Goal: Information Seeking & Learning: Check status

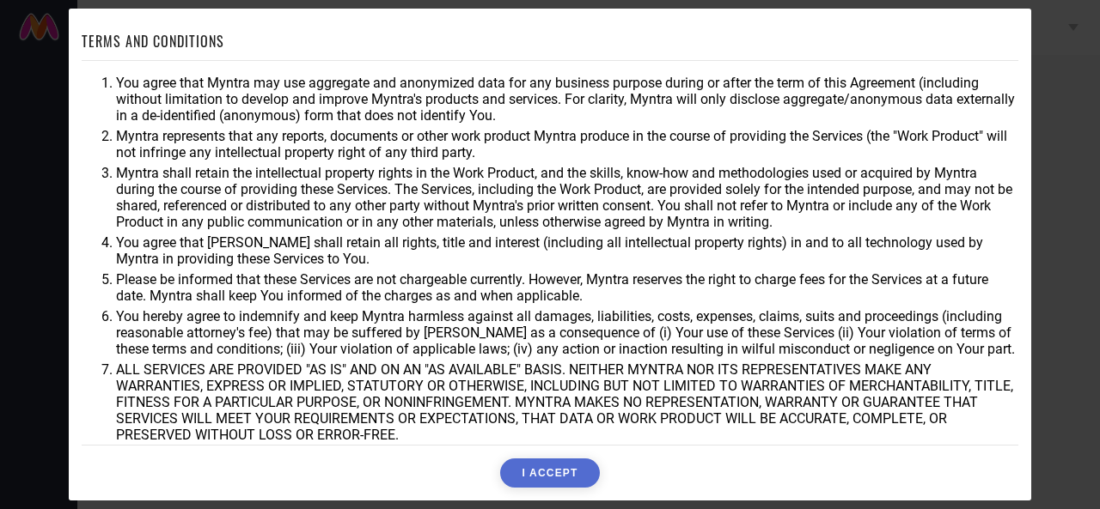
click at [567, 462] on button "I ACCEPT" at bounding box center [549, 473] width 99 height 29
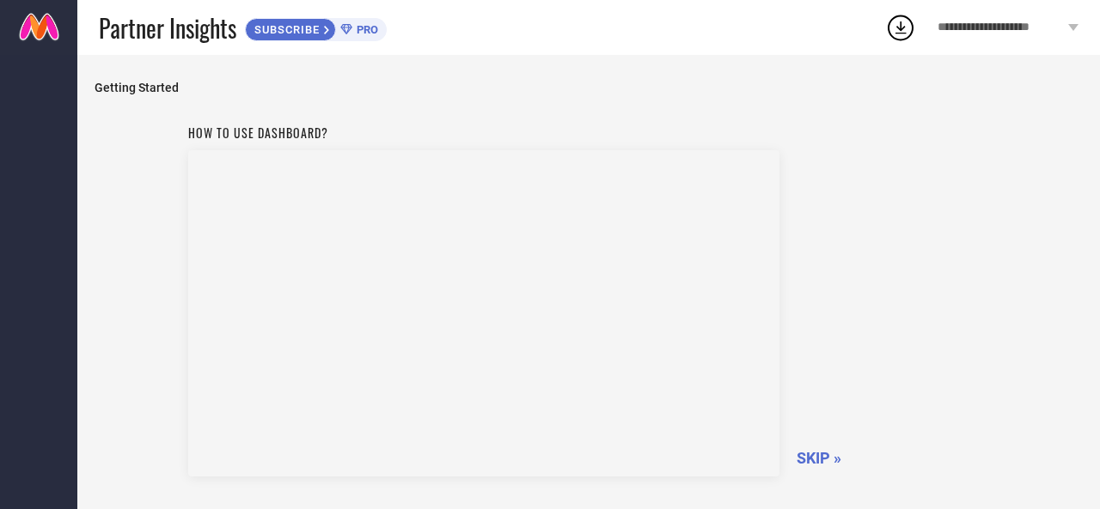
click at [806, 458] on span "SKIP »" at bounding box center [818, 458] width 45 height 18
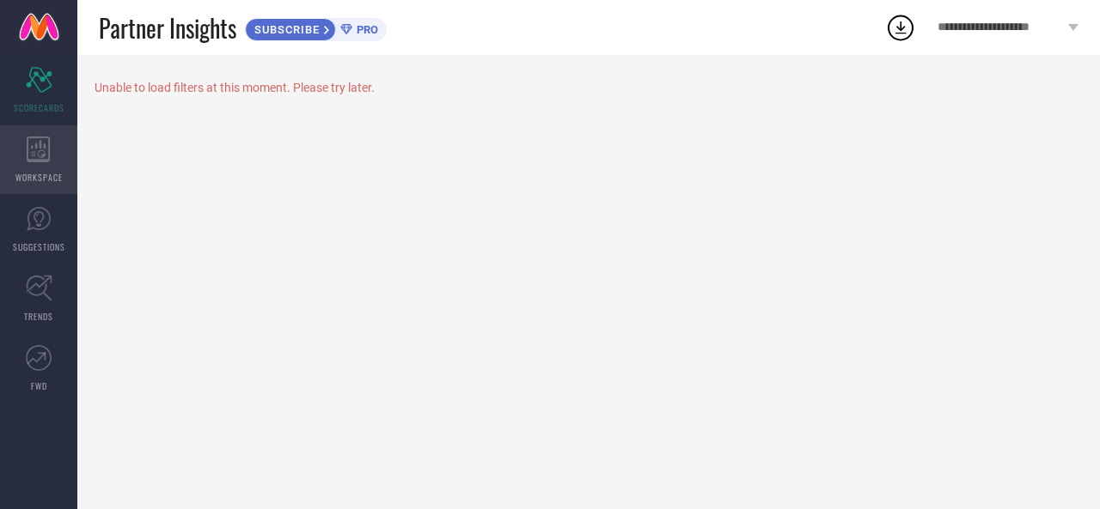
click at [48, 159] on icon at bounding box center [38, 150] width 23 height 26
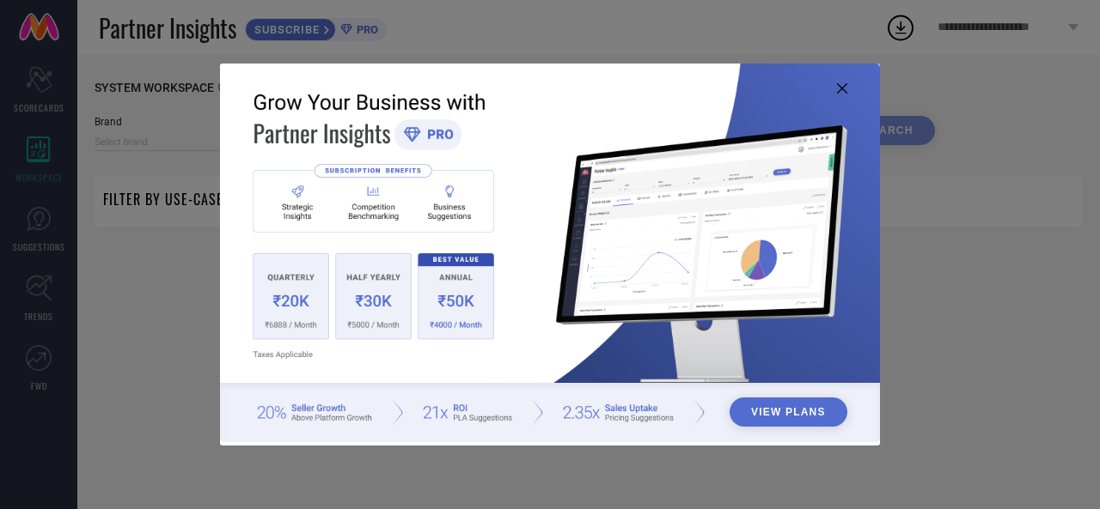
type input "1 STOP FASHION"
type input "All"
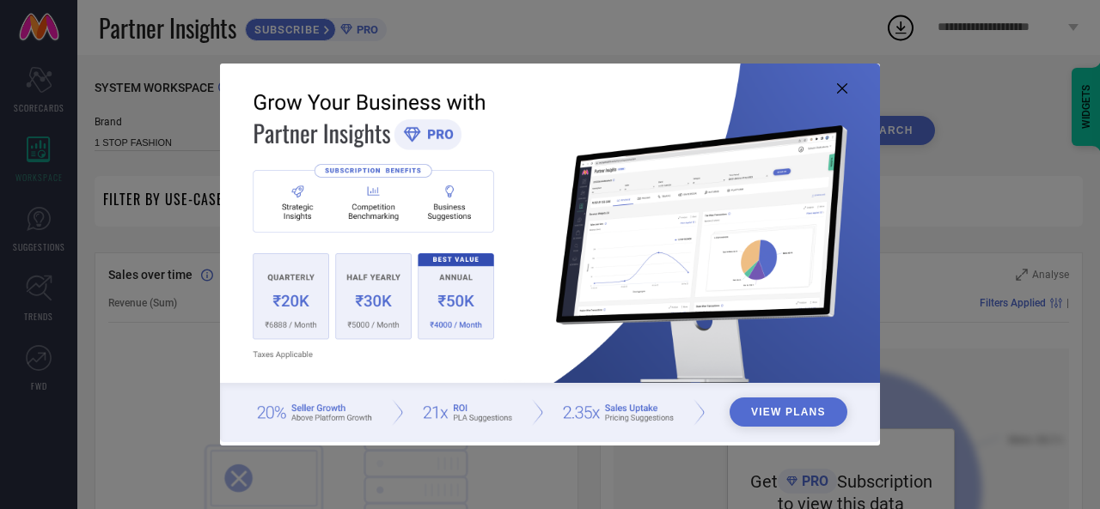
click at [841, 86] on icon at bounding box center [842, 88] width 10 height 10
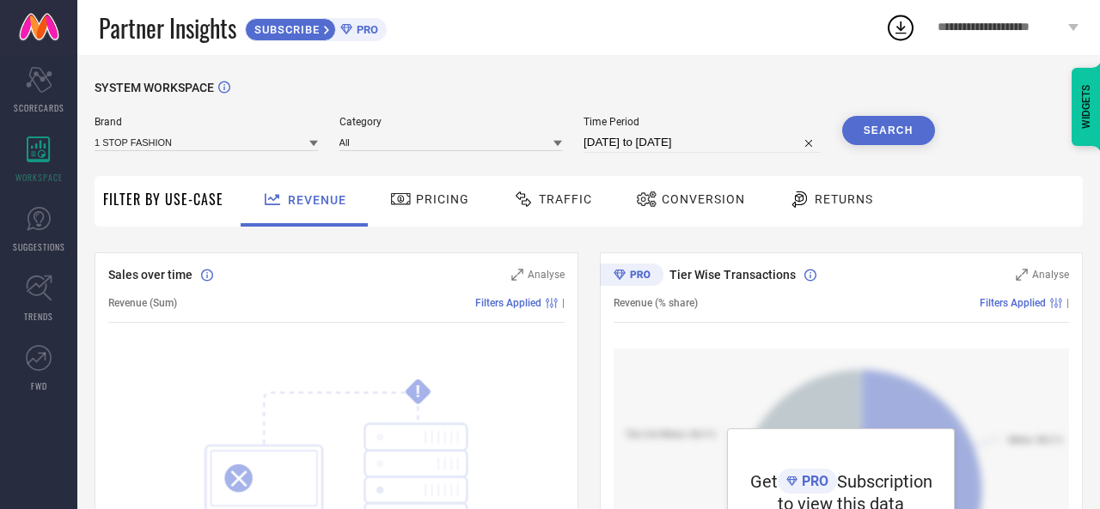
click at [881, 136] on button "Search" at bounding box center [888, 130] width 93 height 29
click at [313, 148] on icon at bounding box center [313, 143] width 9 height 9
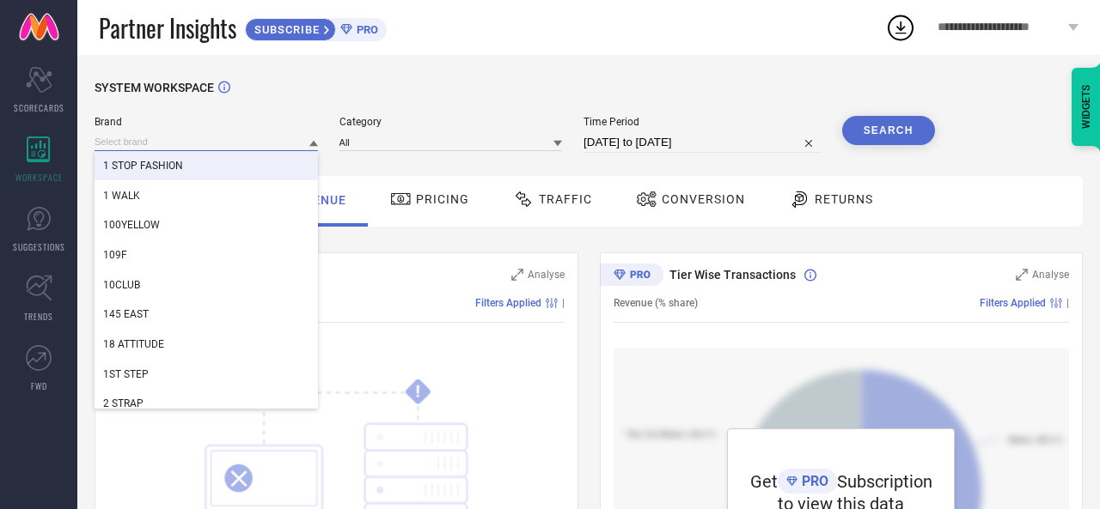
click at [179, 144] on input at bounding box center [206, 142] width 223 height 18
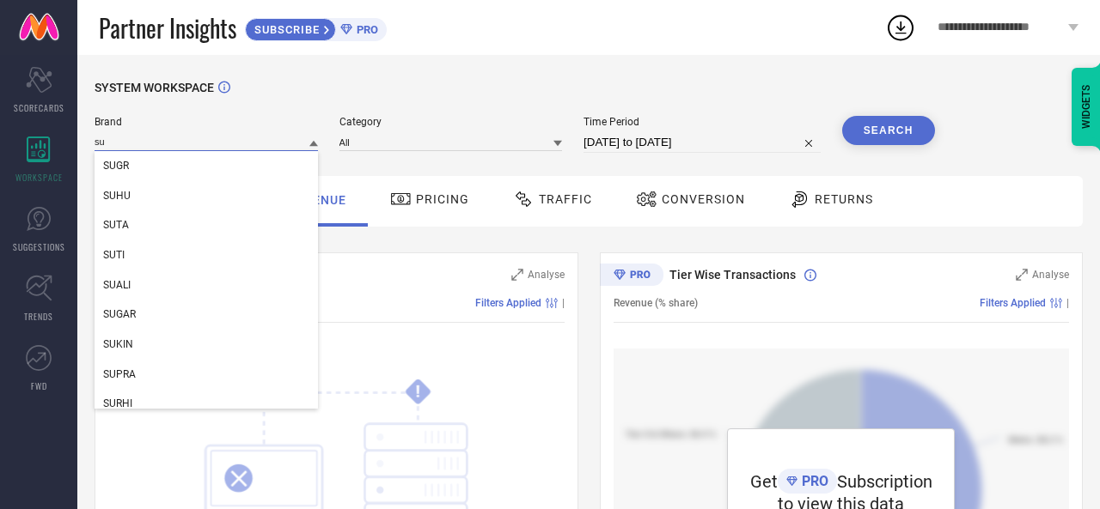
type input "s"
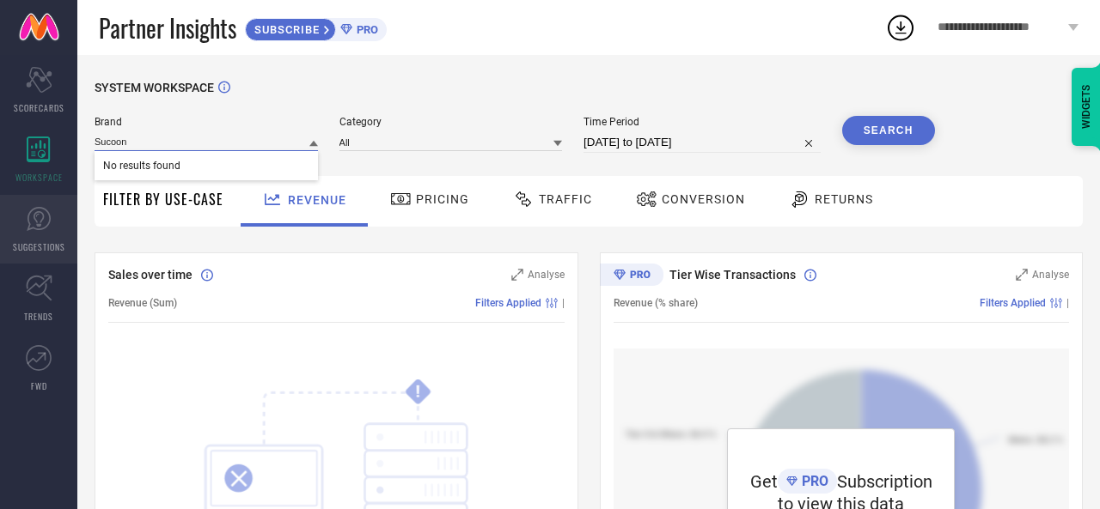
type input "Sucoon"
click at [40, 224] on icon at bounding box center [39, 218] width 10 height 15
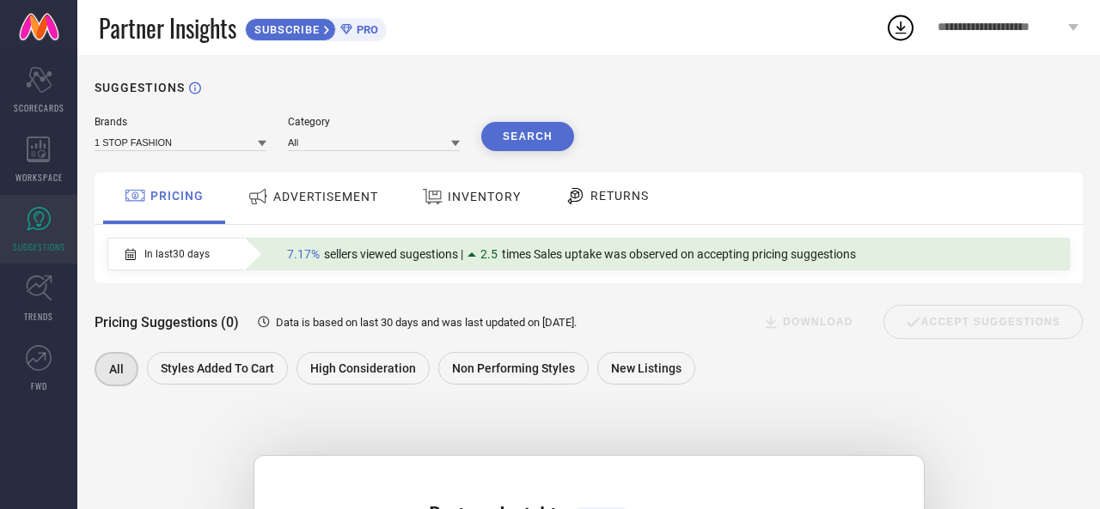
click at [342, 216] on div "ADVERTISEMENT" at bounding box center [313, 199] width 174 height 52
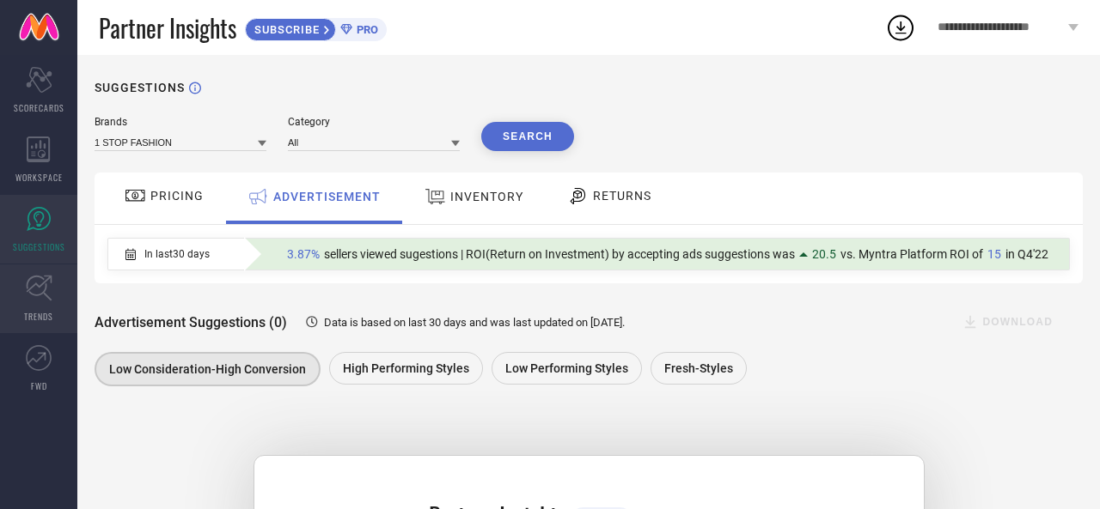
click at [40, 296] on icon at bounding box center [39, 288] width 27 height 27
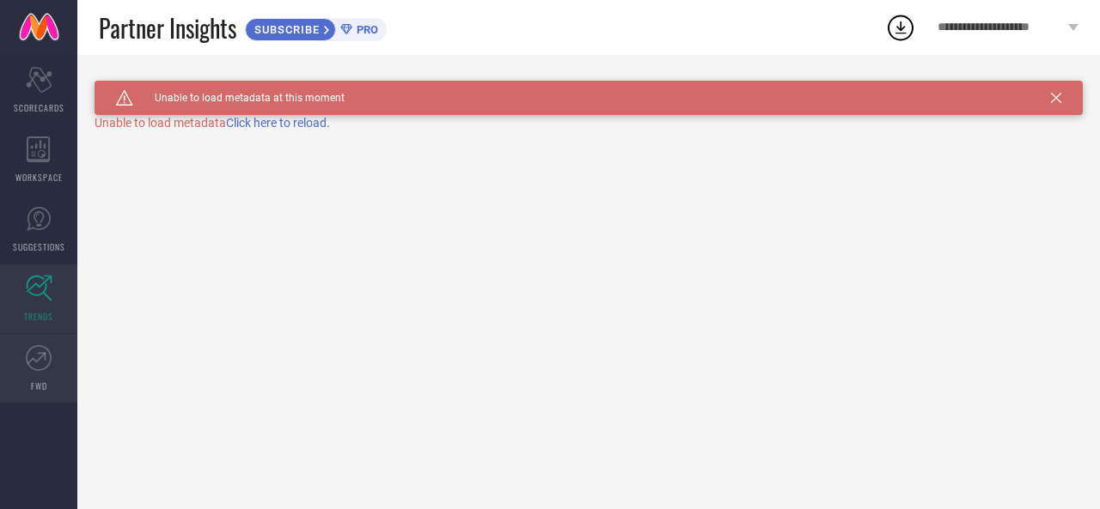
click at [42, 372] on link "FWD" at bounding box center [38, 368] width 77 height 69
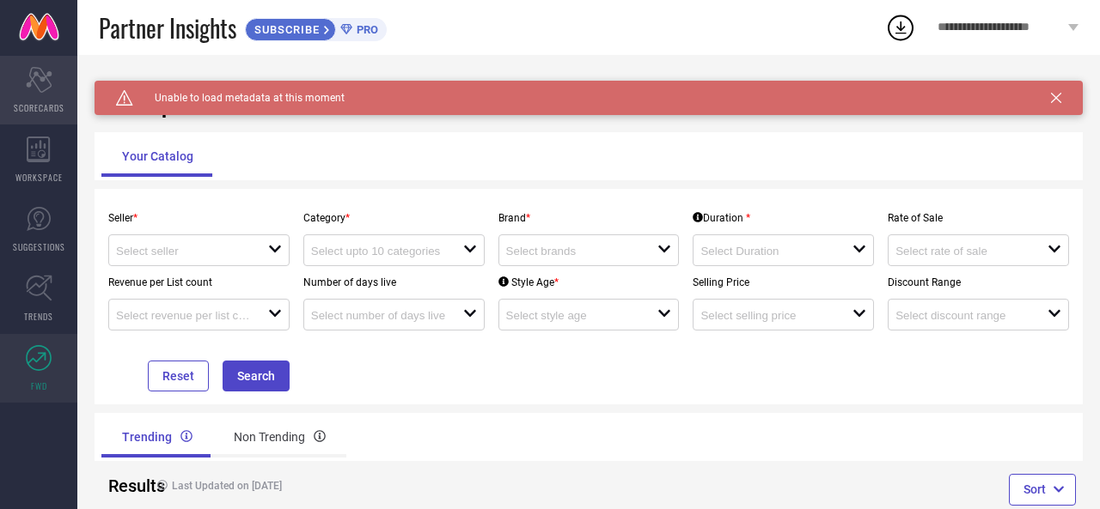
click at [31, 74] on icon "Scorecard" at bounding box center [39, 80] width 27 height 26
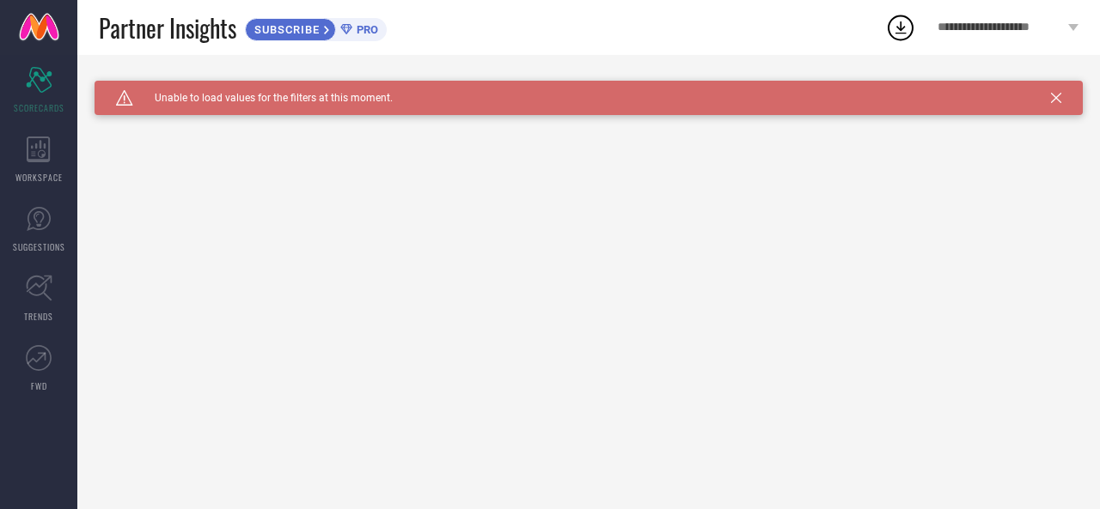
click at [1058, 92] on div "Caution Created with Sketch. Unable to load values for the filters at this mome…" at bounding box center [589, 98] width 988 height 34
click at [1057, 100] on icon at bounding box center [1056, 98] width 10 height 10
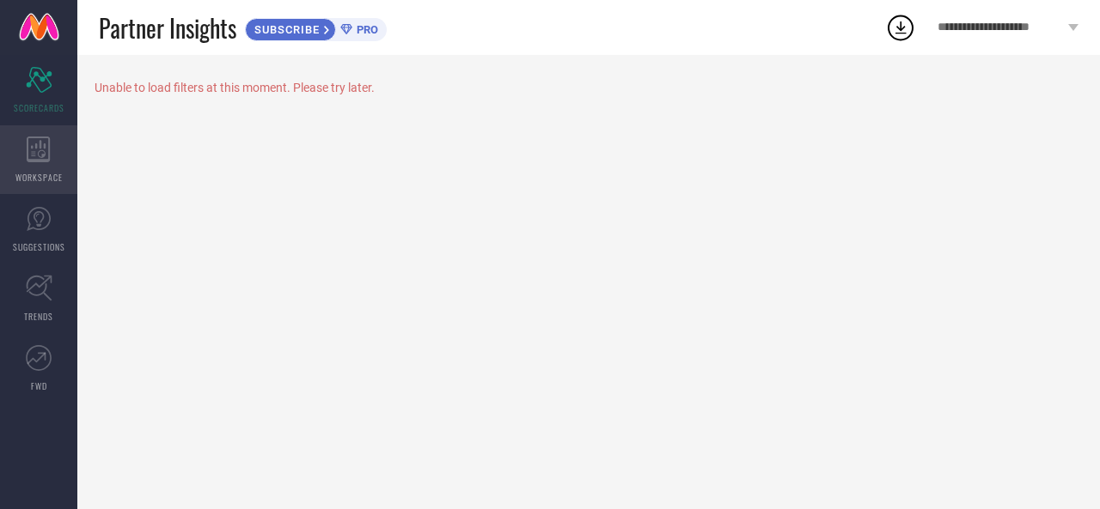
click at [36, 151] on icon at bounding box center [39, 150] width 24 height 26
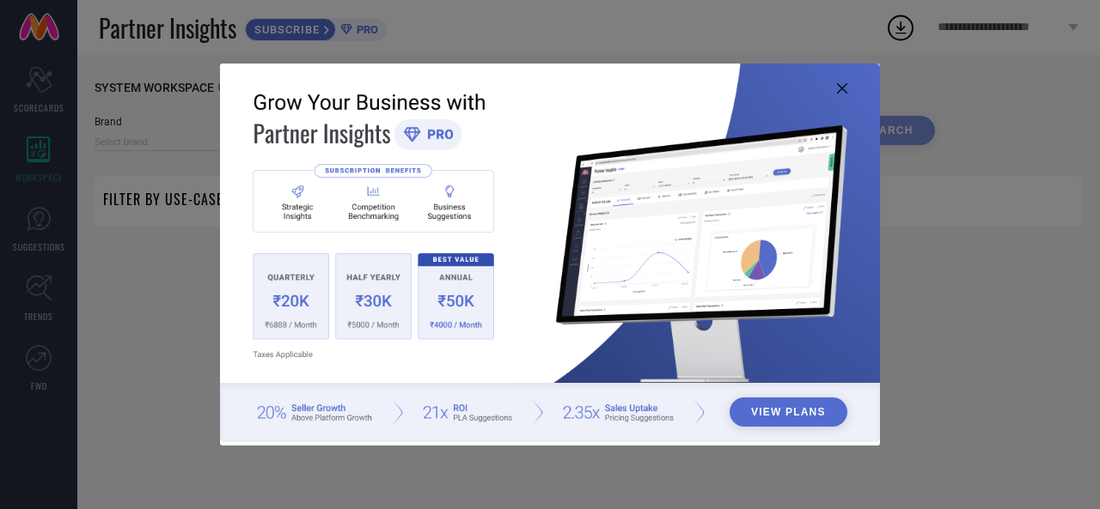
type input "1 STOP FASHION"
type input "All"
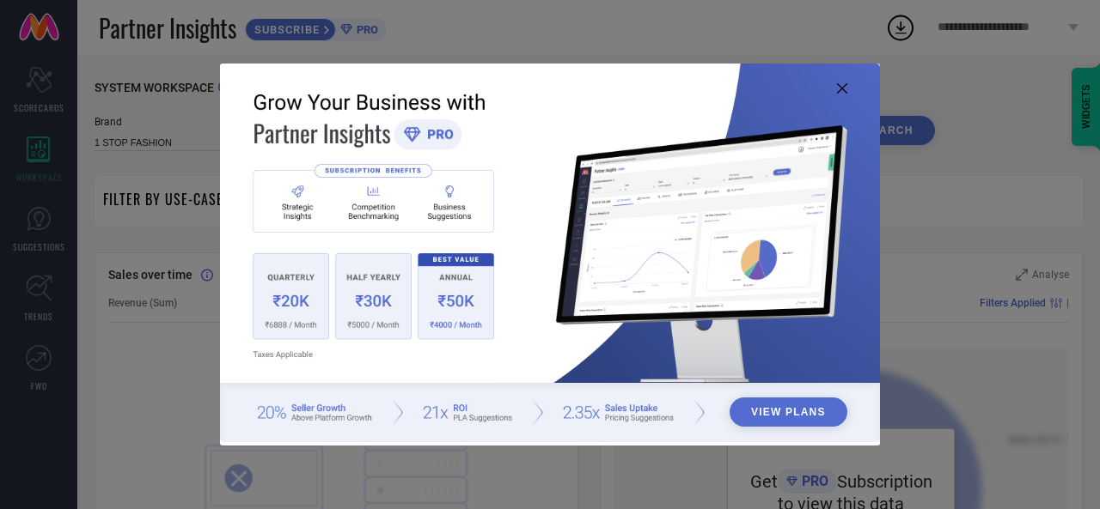
click at [781, 424] on button "View Plans" at bounding box center [788, 412] width 118 height 29
click at [842, 93] on icon at bounding box center [842, 88] width 10 height 10
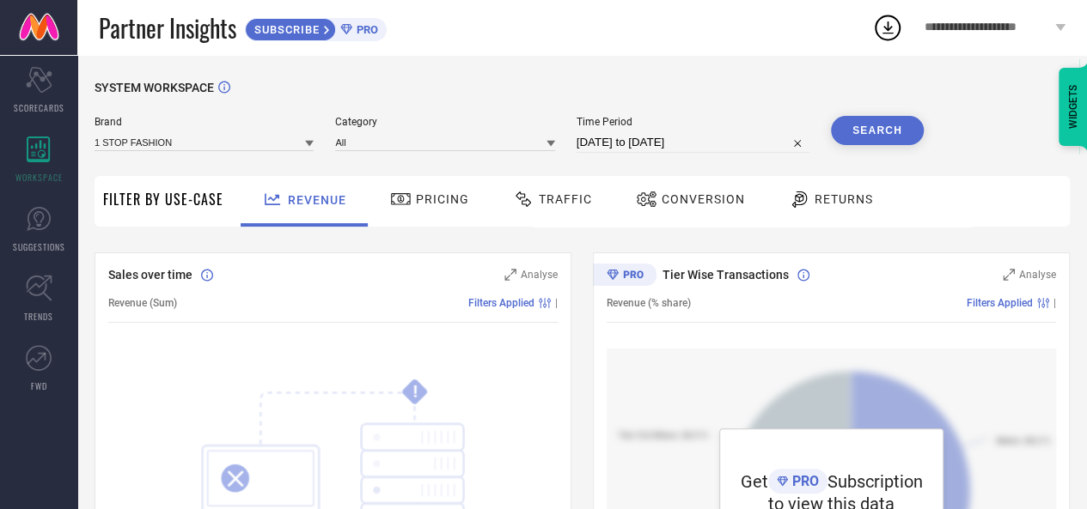
click at [406, 202] on icon at bounding box center [400, 199] width 19 height 12
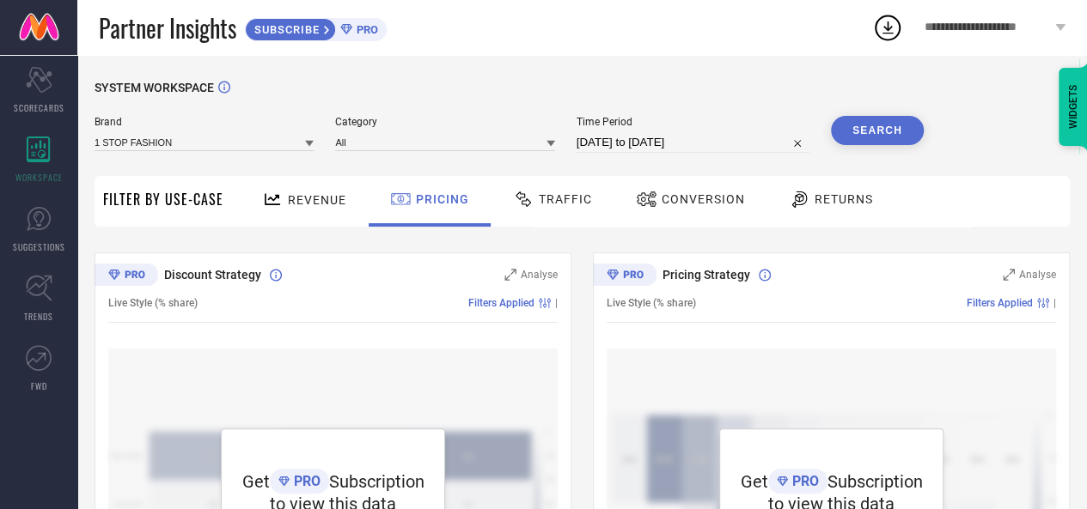
click at [546, 200] on span "Traffic" at bounding box center [565, 199] width 53 height 14
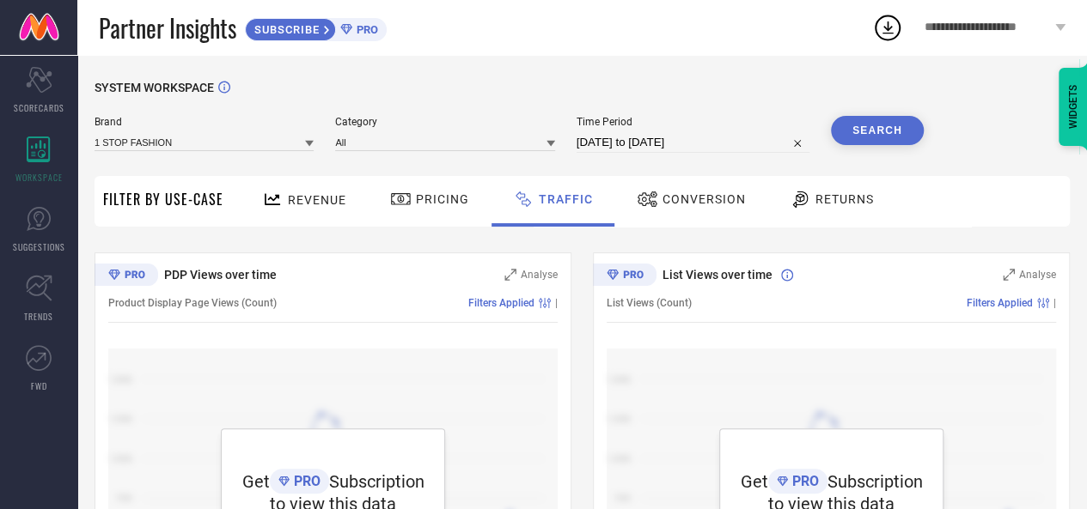
click at [313, 143] on icon at bounding box center [309, 144] width 9 height 6
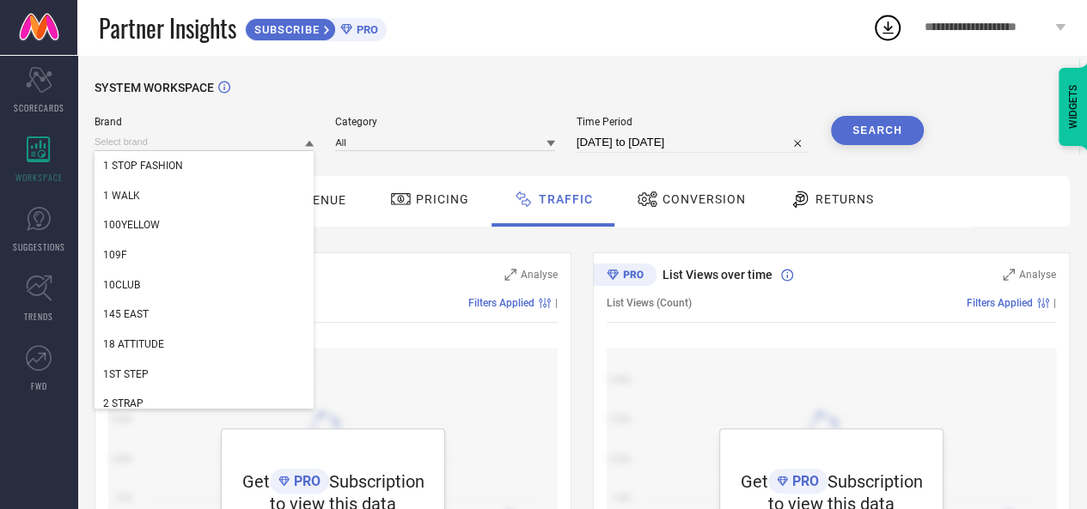
click at [193, 133] on div "1 STOP FASHION 1 WALK 100YELLOW 109F 10CLUB 145 EAST 18 ATTITUDE 1ST STEP 2 STR…" at bounding box center [204, 141] width 219 height 19
click at [181, 140] on input at bounding box center [204, 142] width 219 height 18
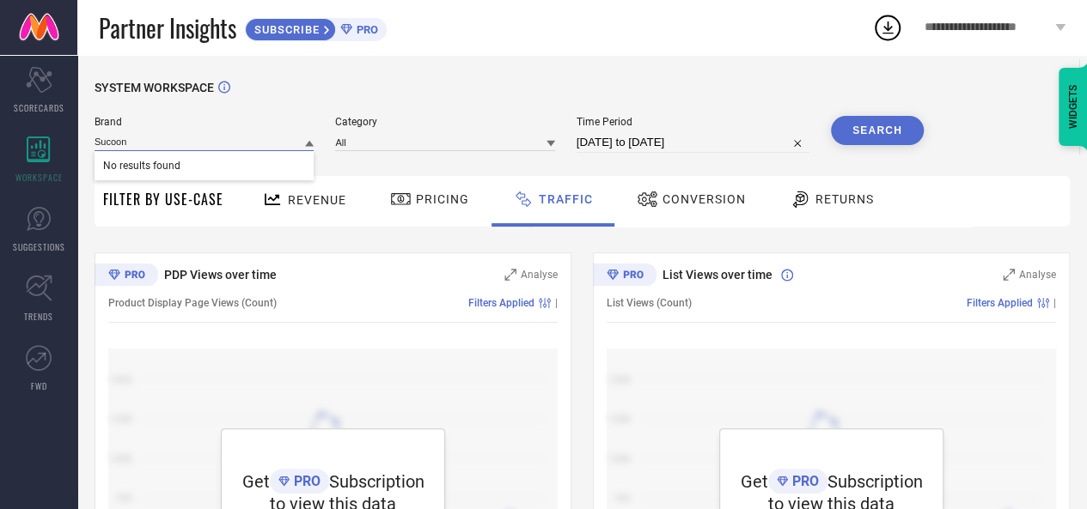
type input "Sucoon"
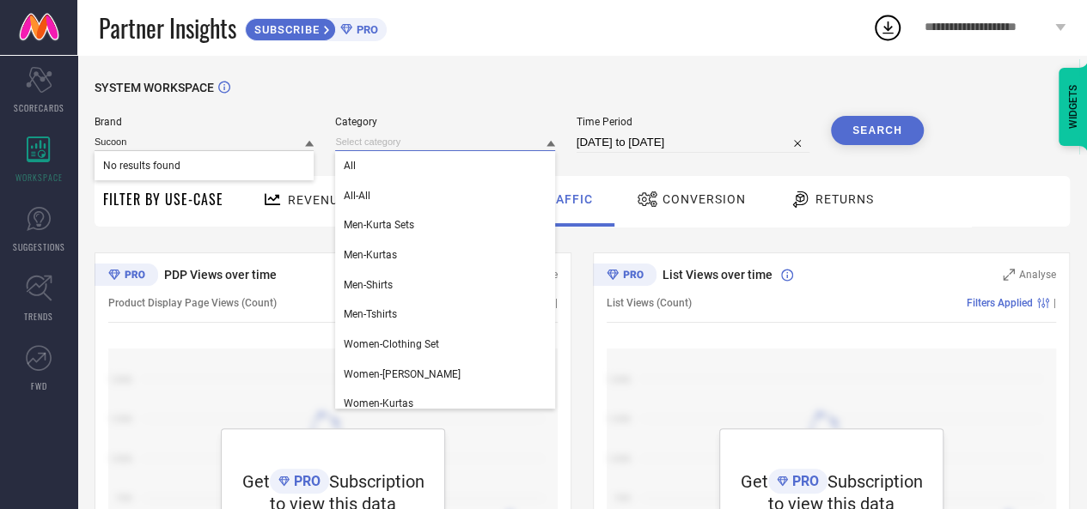
click at [388, 147] on input at bounding box center [444, 142] width 219 height 18
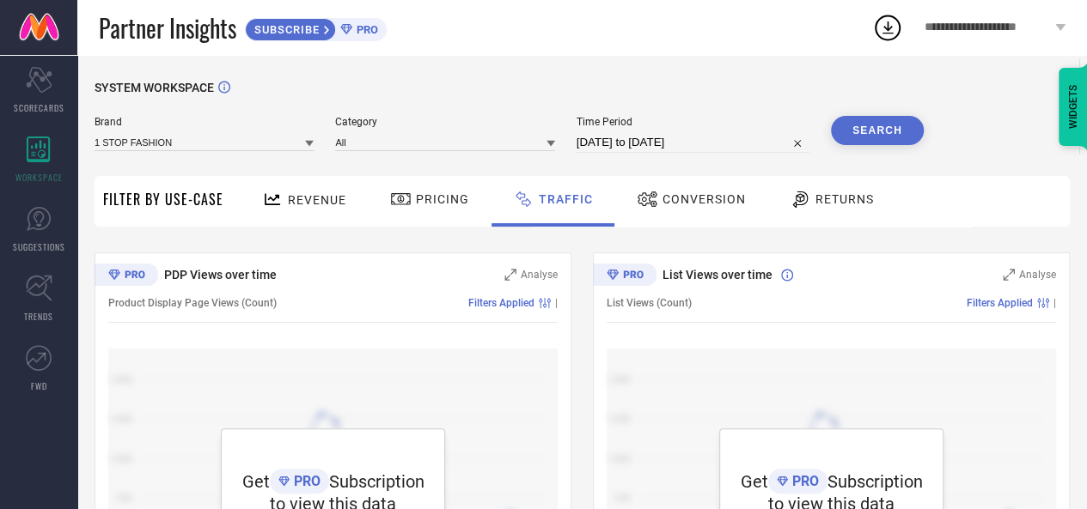
click at [883, 133] on button "Search" at bounding box center [877, 130] width 93 height 29
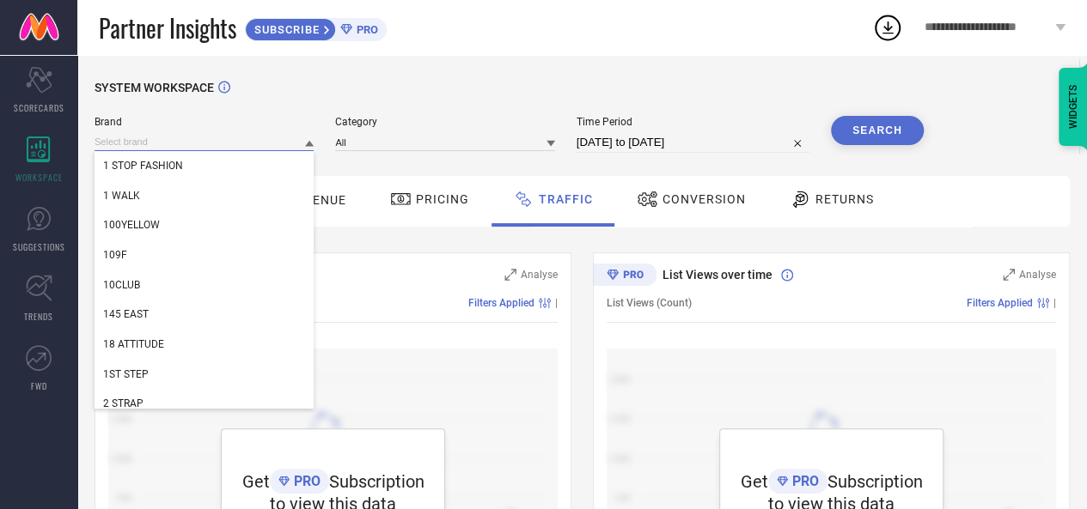
click at [263, 144] on input at bounding box center [204, 142] width 219 height 18
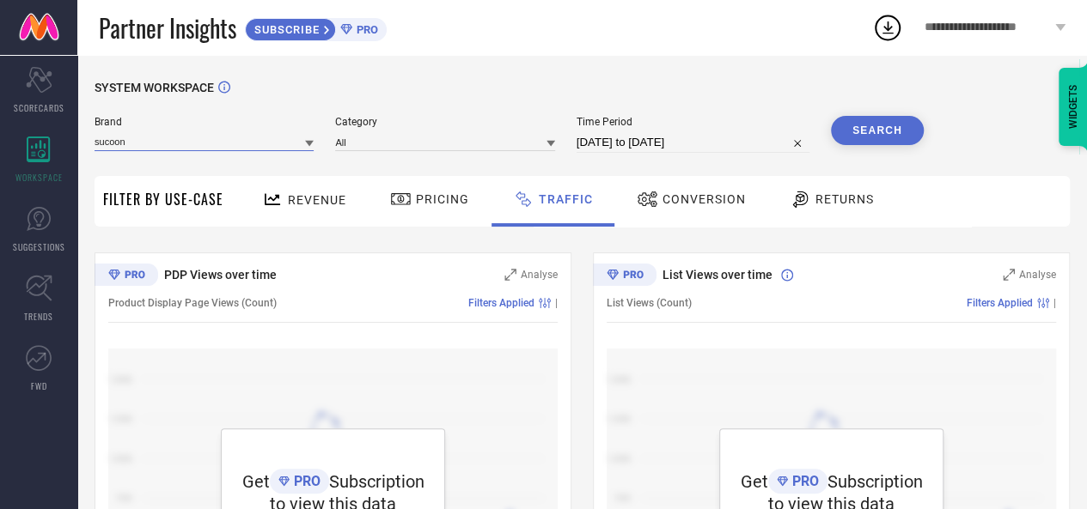
type input "sucoon"
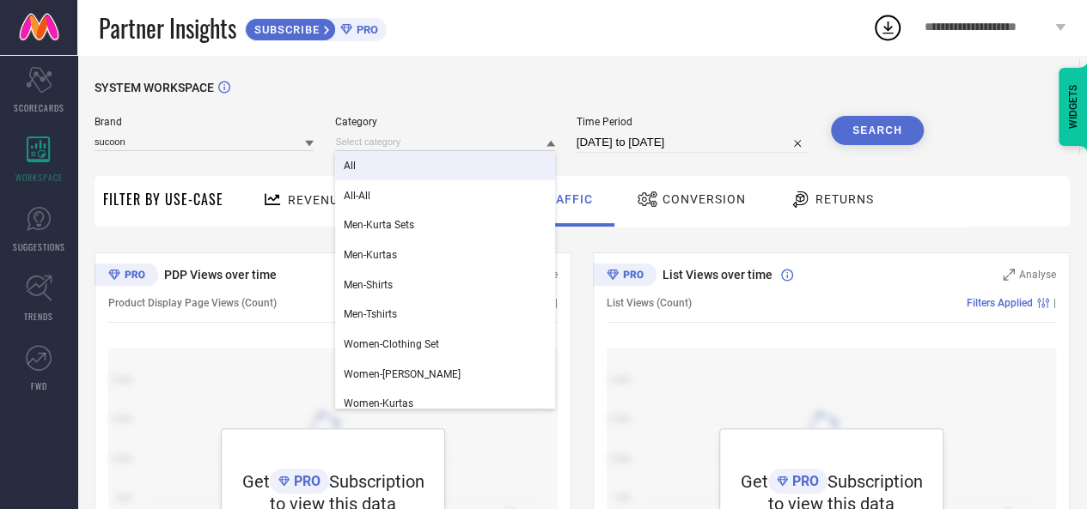
click at [363, 162] on div "All" at bounding box center [444, 165] width 219 height 29
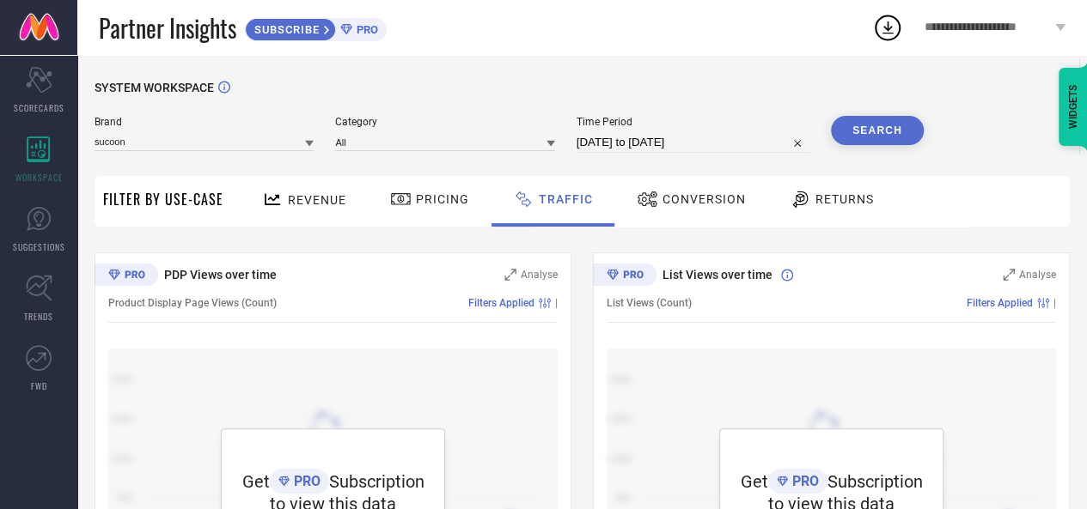
click at [853, 131] on button "Search" at bounding box center [877, 130] width 93 height 29
click at [325, 200] on span "Revenue" at bounding box center [317, 200] width 58 height 14
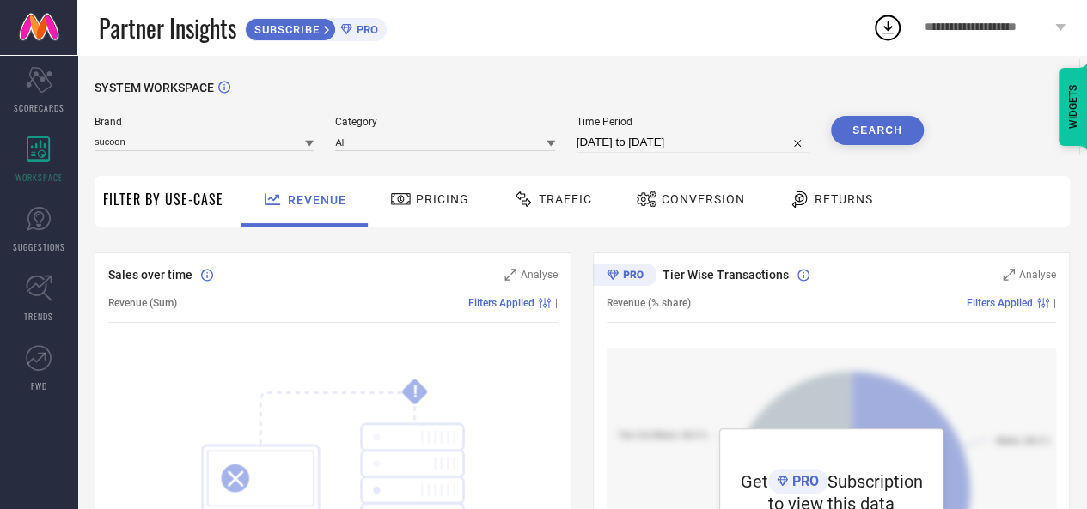
click at [668, 209] on div "Conversion" at bounding box center [690, 199] width 118 height 29
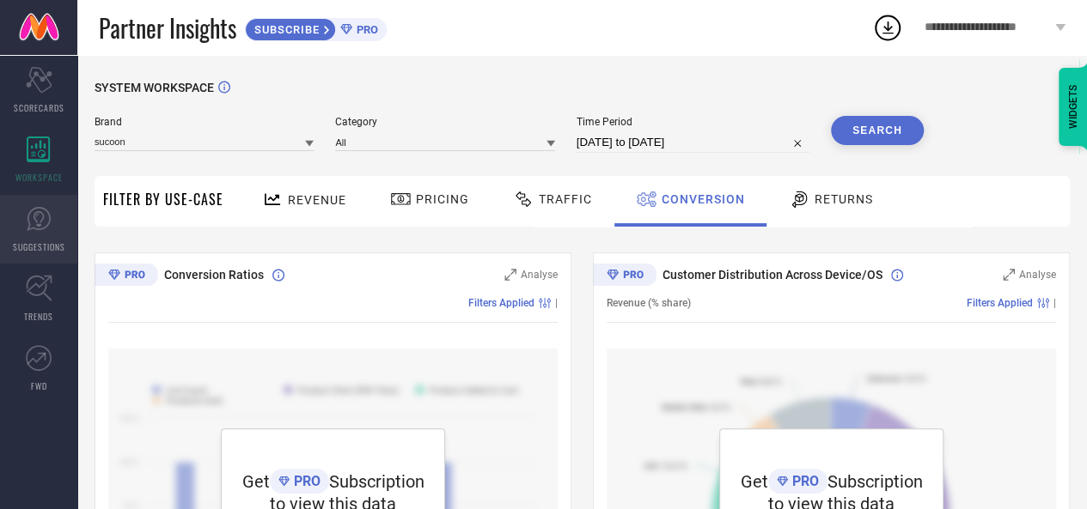
click at [26, 219] on icon at bounding box center [39, 219] width 26 height 26
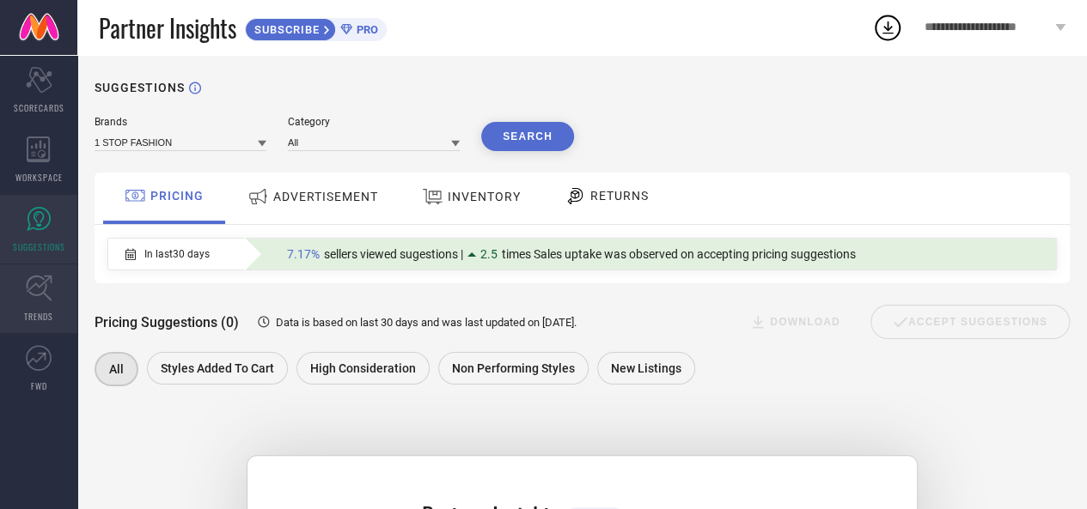
click at [34, 276] on icon at bounding box center [39, 288] width 27 height 27
